Goal: Check status: Check status

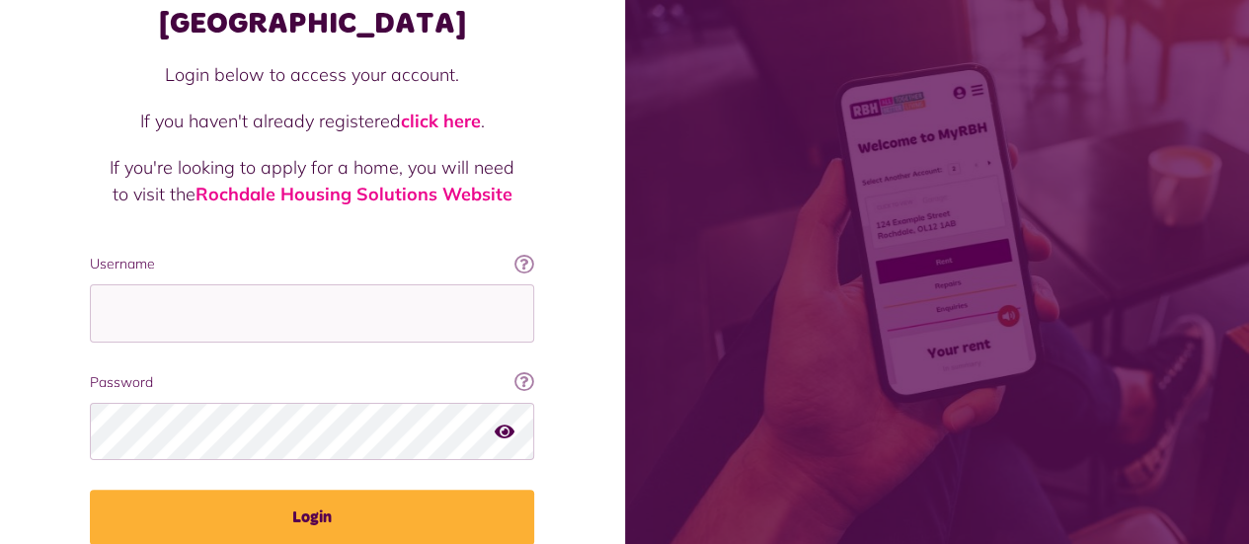
scroll to position [213, 0]
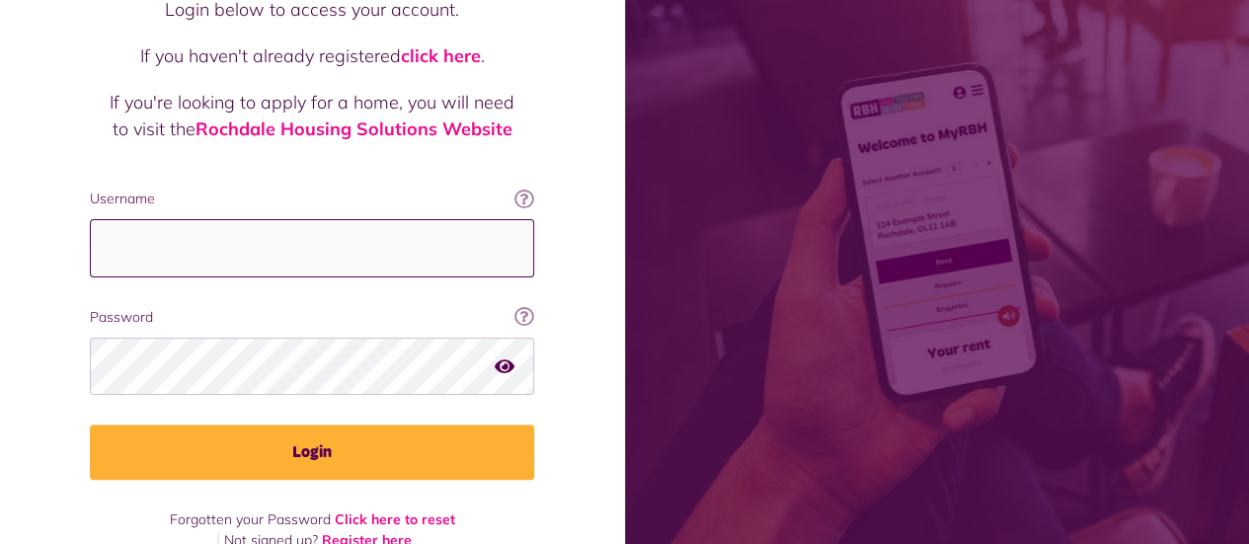
type input "**********"
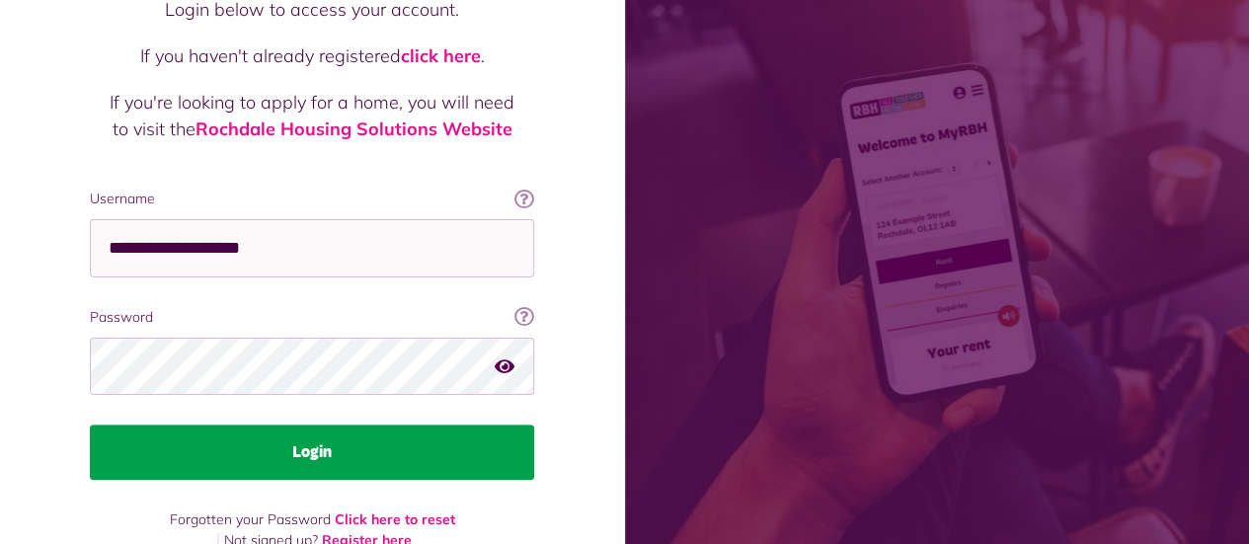
click at [351, 425] on button "Login" at bounding box center [312, 452] width 444 height 55
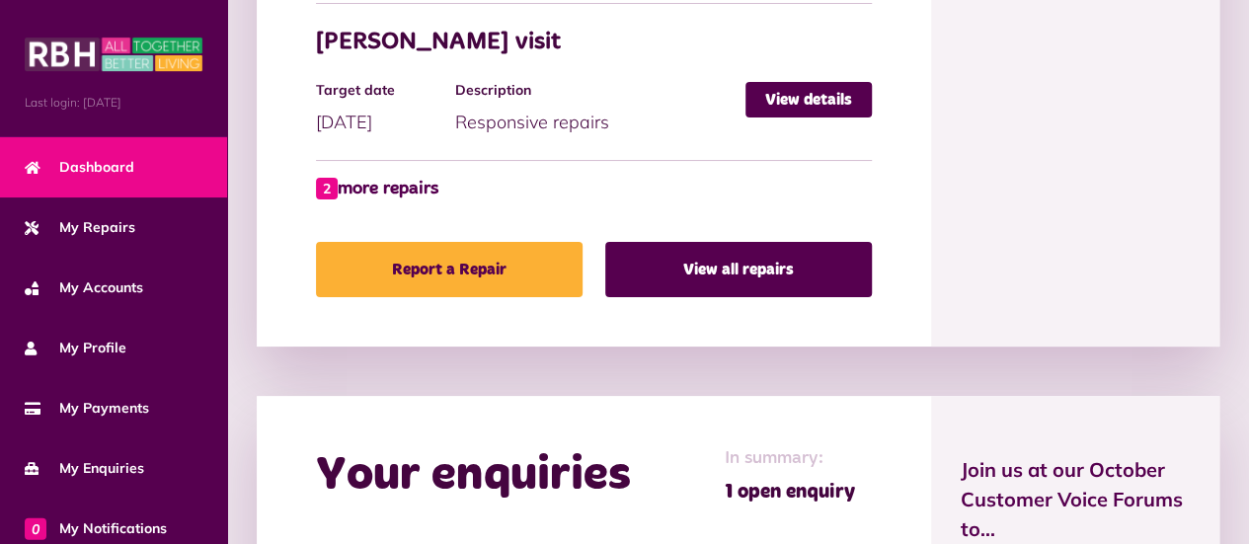
scroll to position [1308, 0]
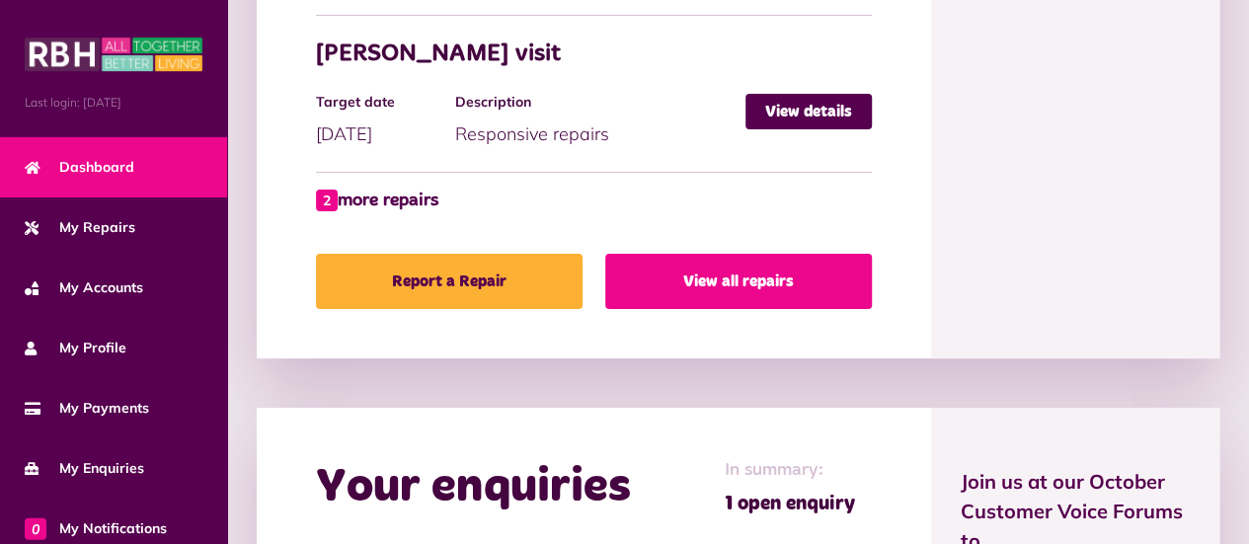
click at [774, 276] on link "View all repairs" at bounding box center [738, 281] width 267 height 55
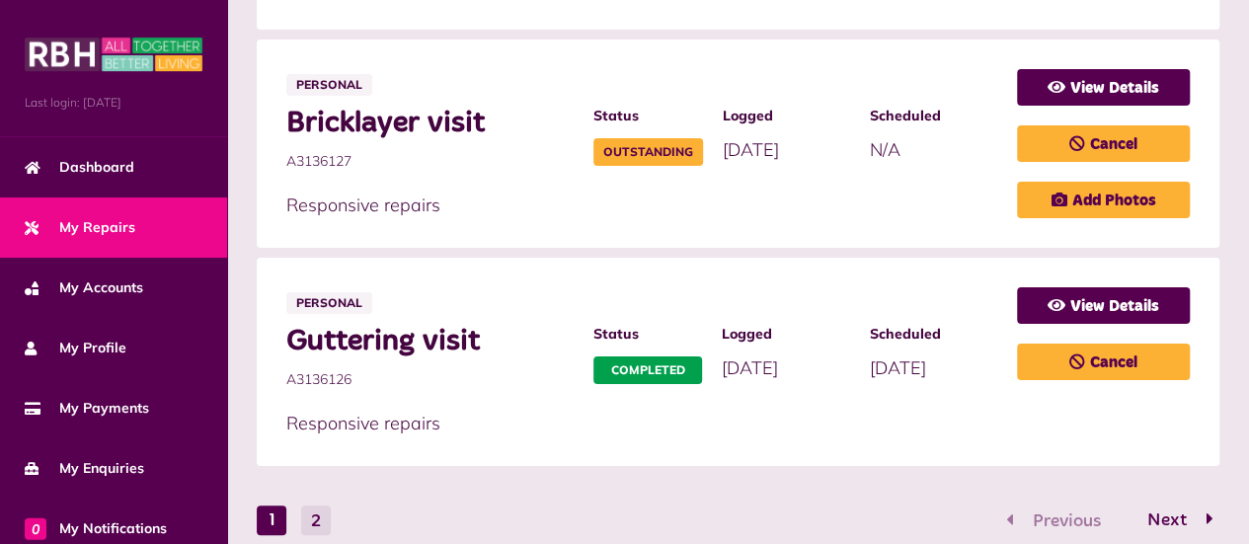
scroll to position [1702, 0]
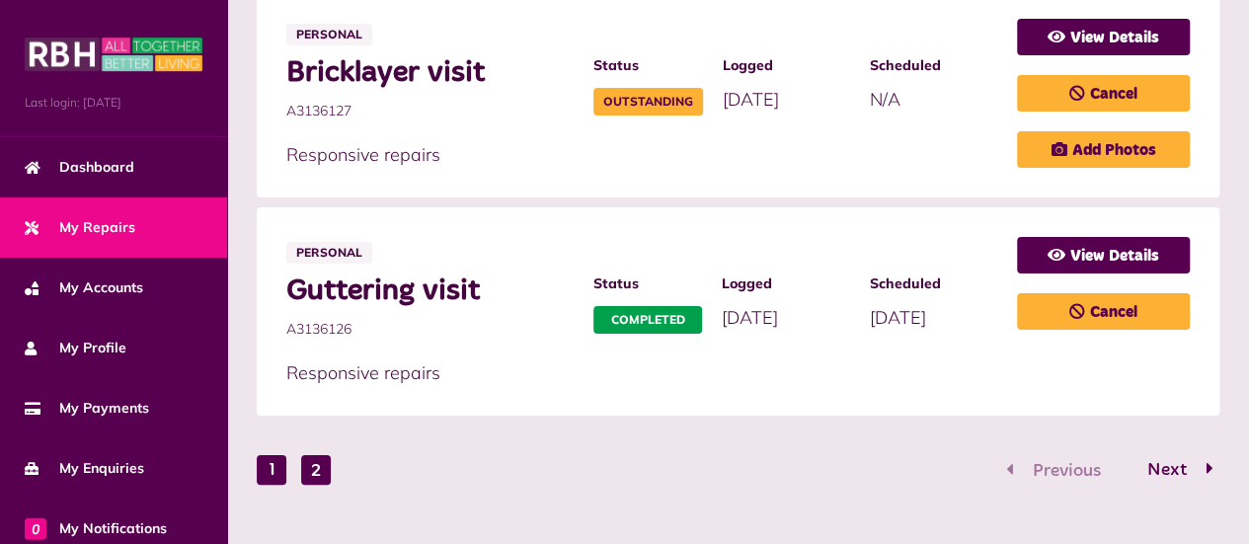
click at [310, 455] on button "2" at bounding box center [316, 470] width 30 height 30
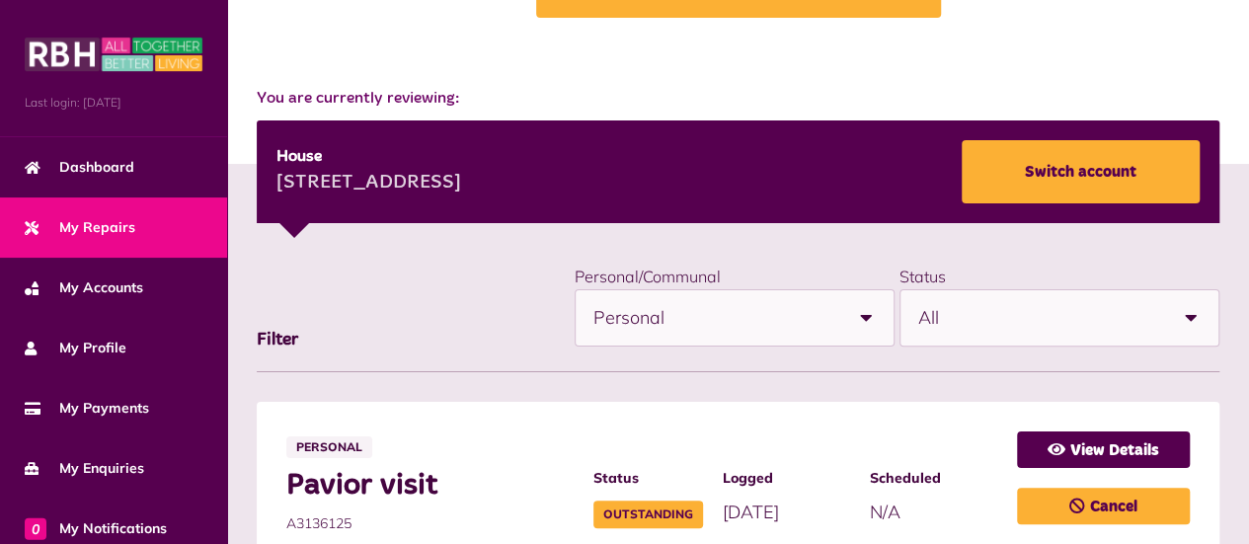
scroll to position [0, 0]
